Goal: Task Accomplishment & Management: Manage account settings

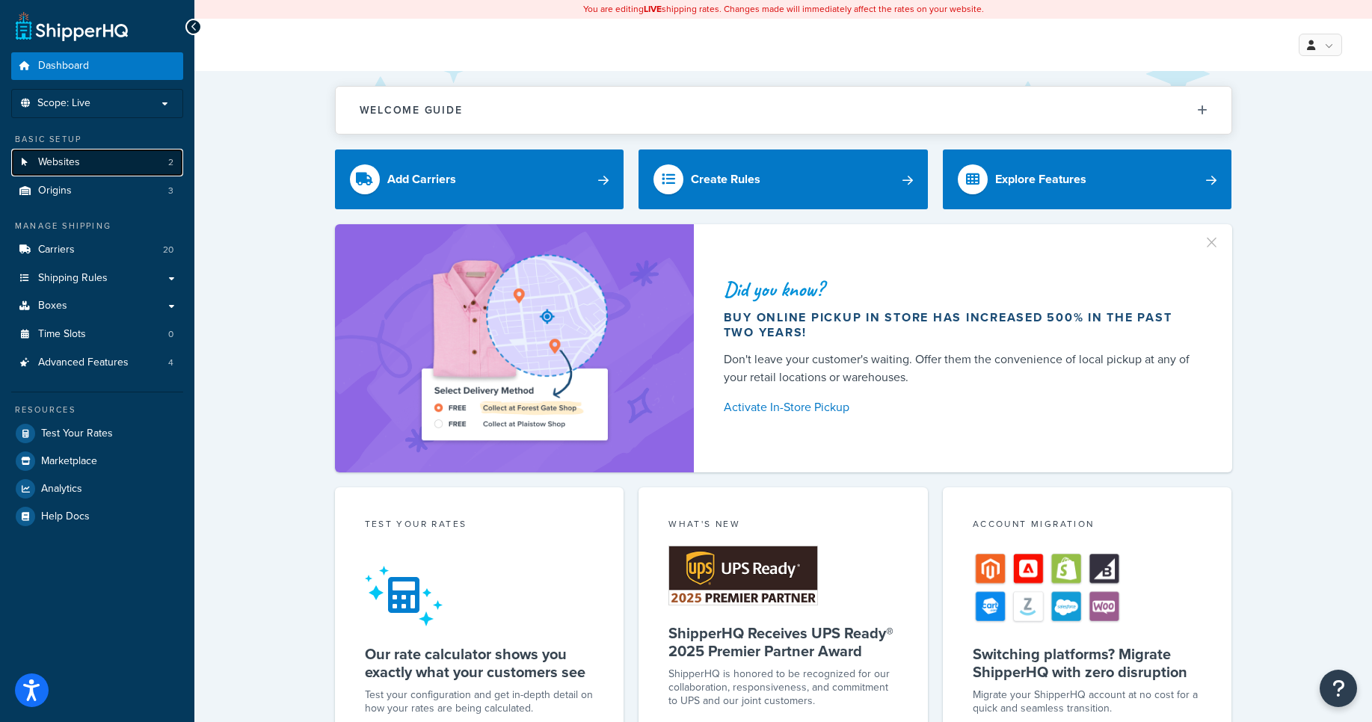
click at [79, 159] on span "Websites" at bounding box center [59, 162] width 42 height 13
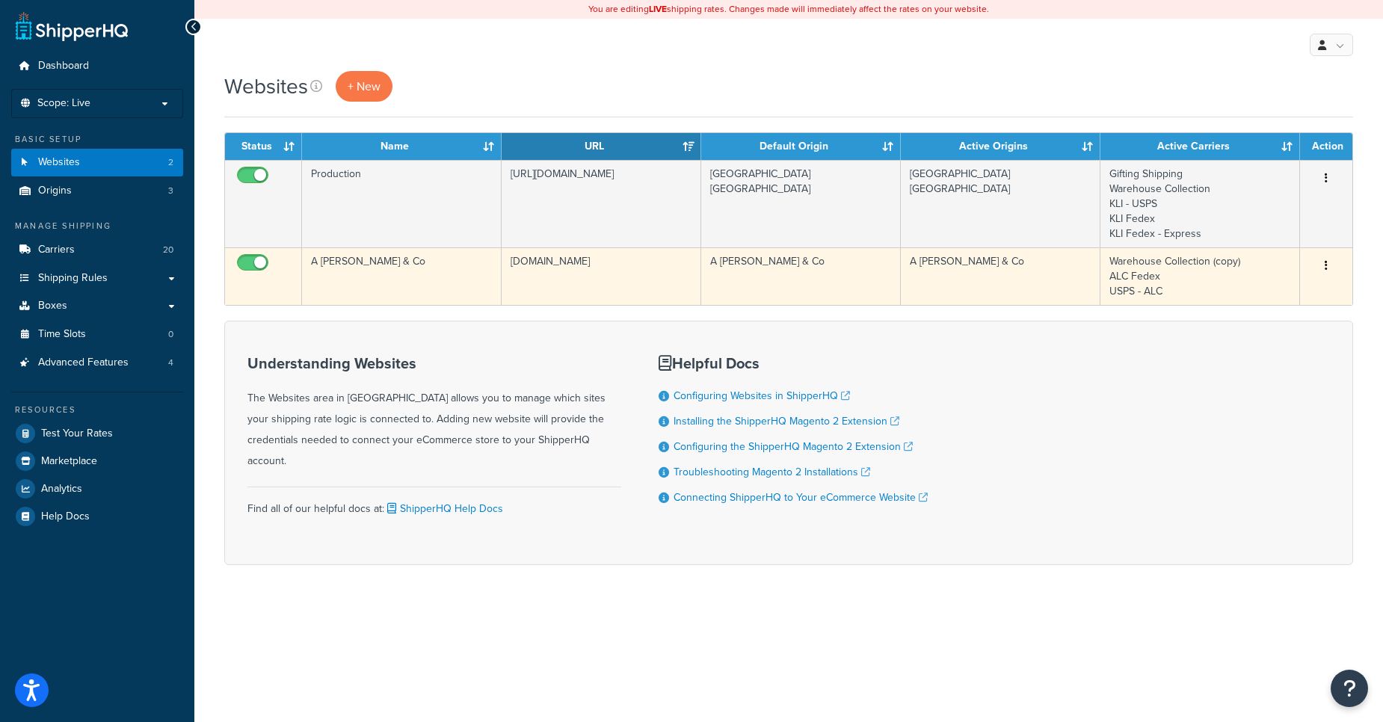
click at [387, 267] on td "A [PERSON_NAME] & Co" at bounding box center [402, 276] width 200 height 58
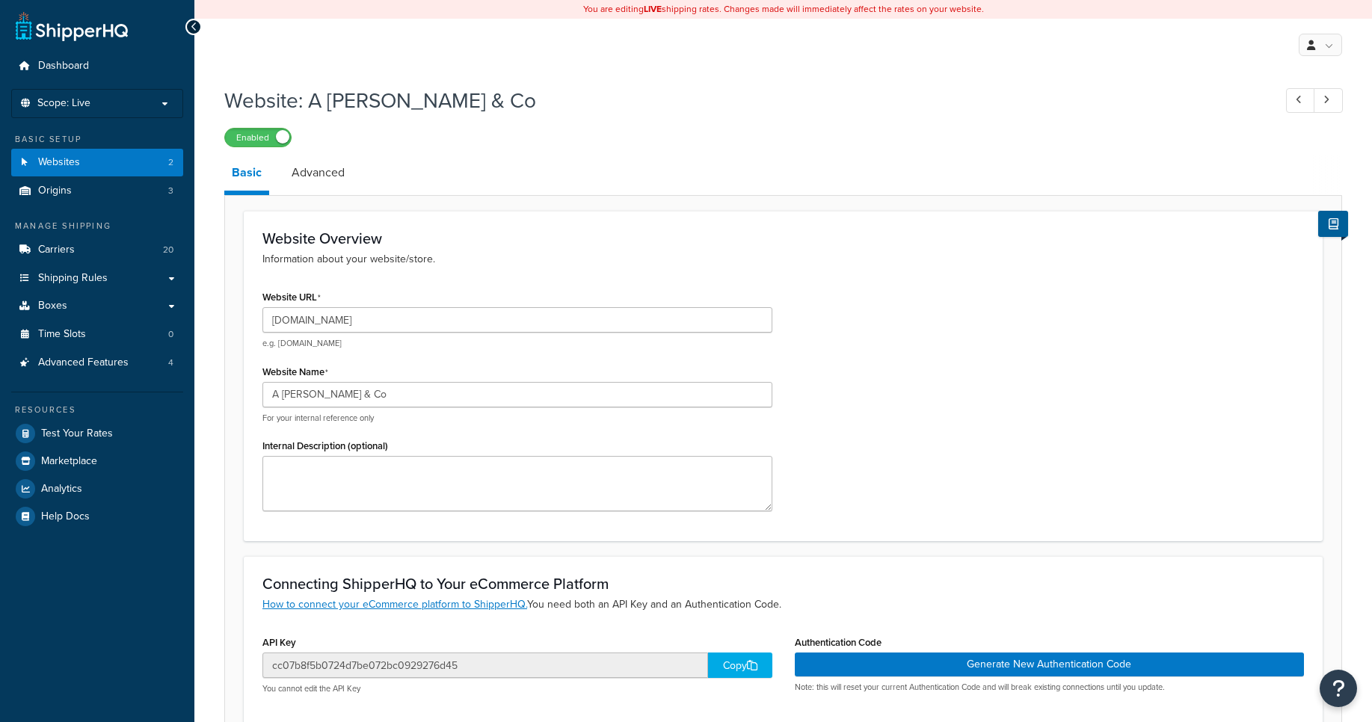
select select "121193"
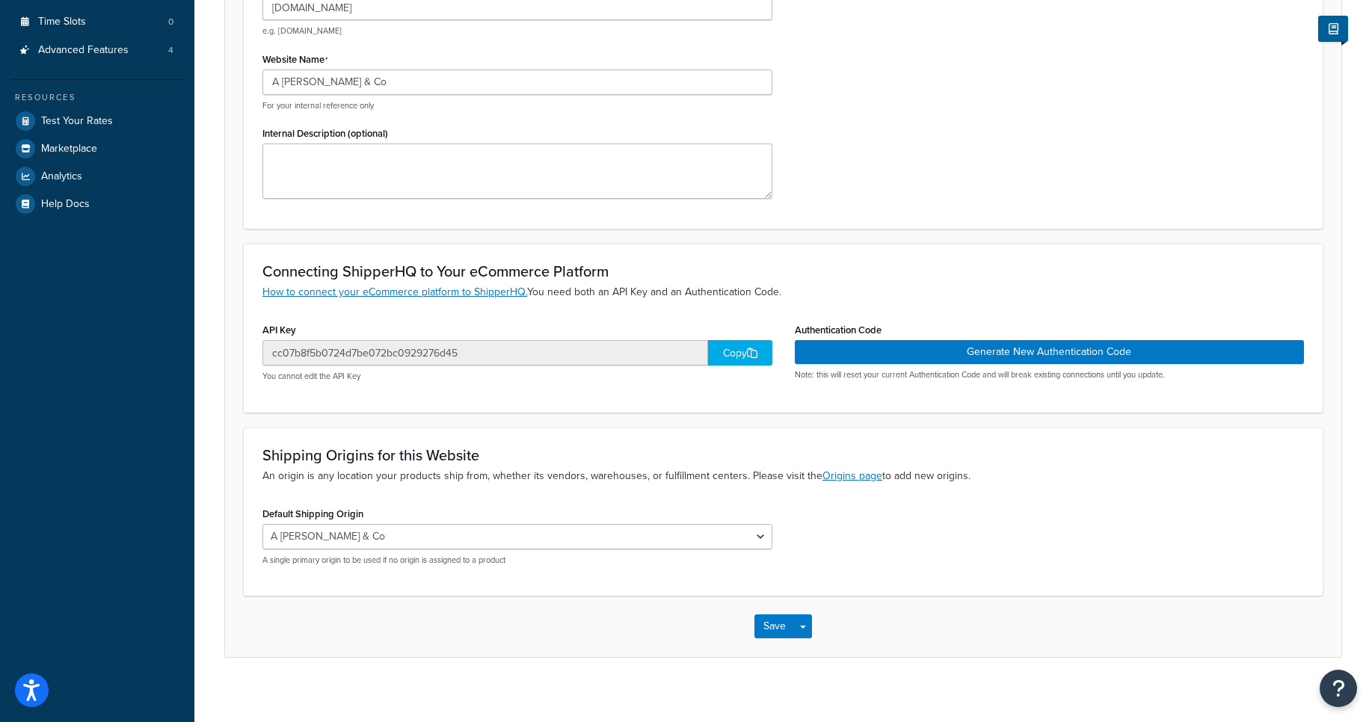
scroll to position [323, 0]
